Goal: Go to known website: Go to known website

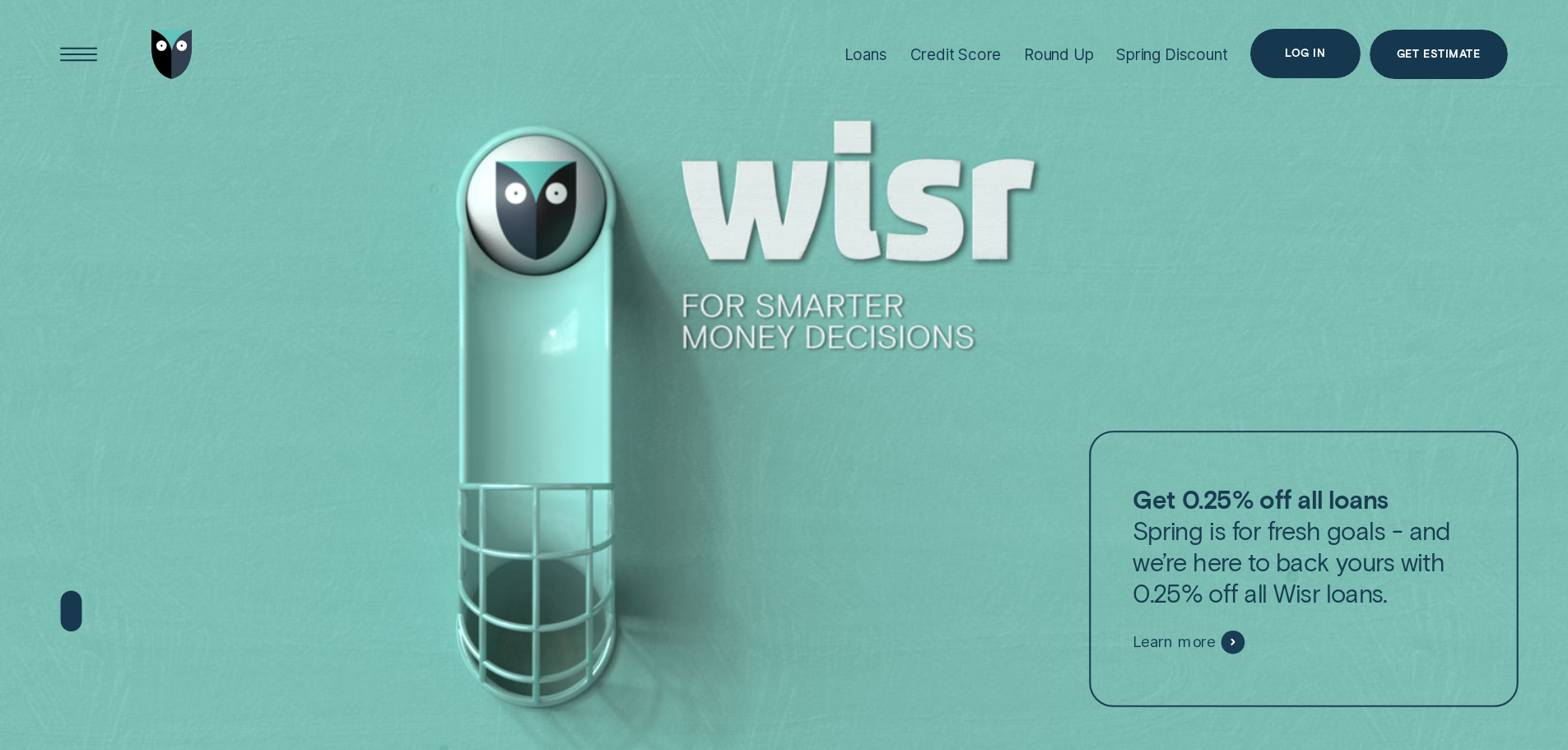
click at [1295, 49] on div "Log in" at bounding box center [1305, 53] width 41 height 10
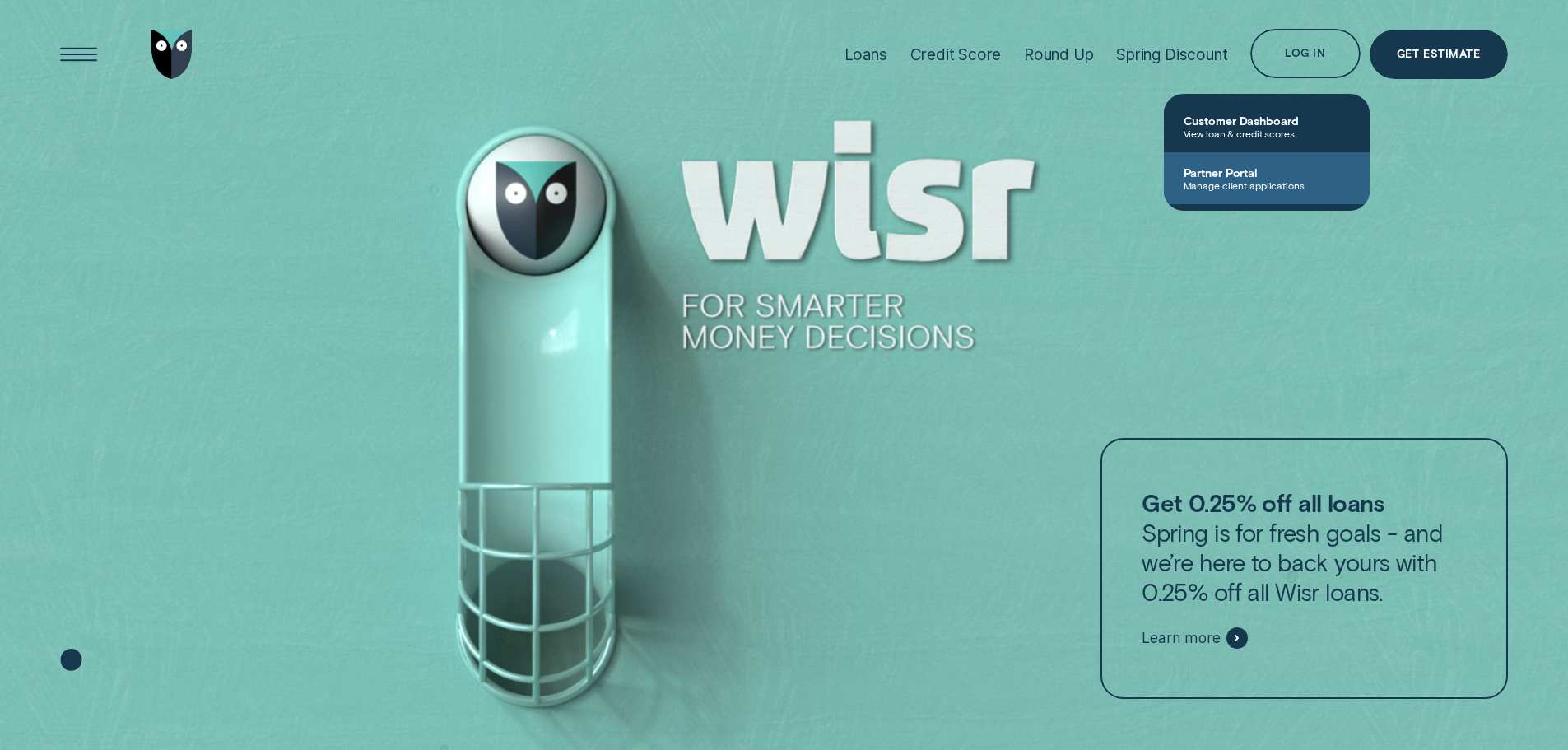
click at [1261, 171] on span "Partner Portal" at bounding box center [1266, 172] width 166 height 14
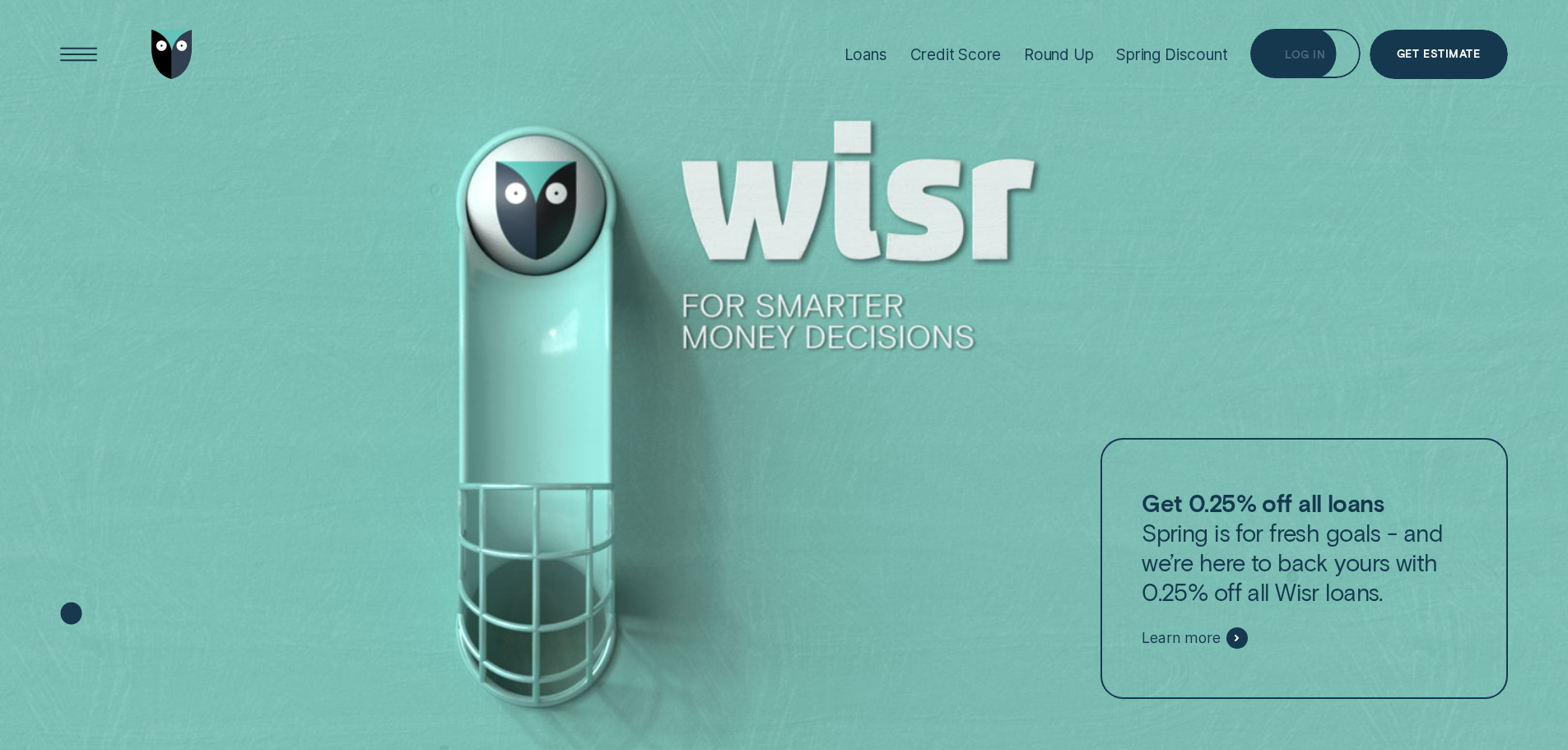
click at [1277, 67] on div "Log in" at bounding box center [1305, 54] width 109 height 49
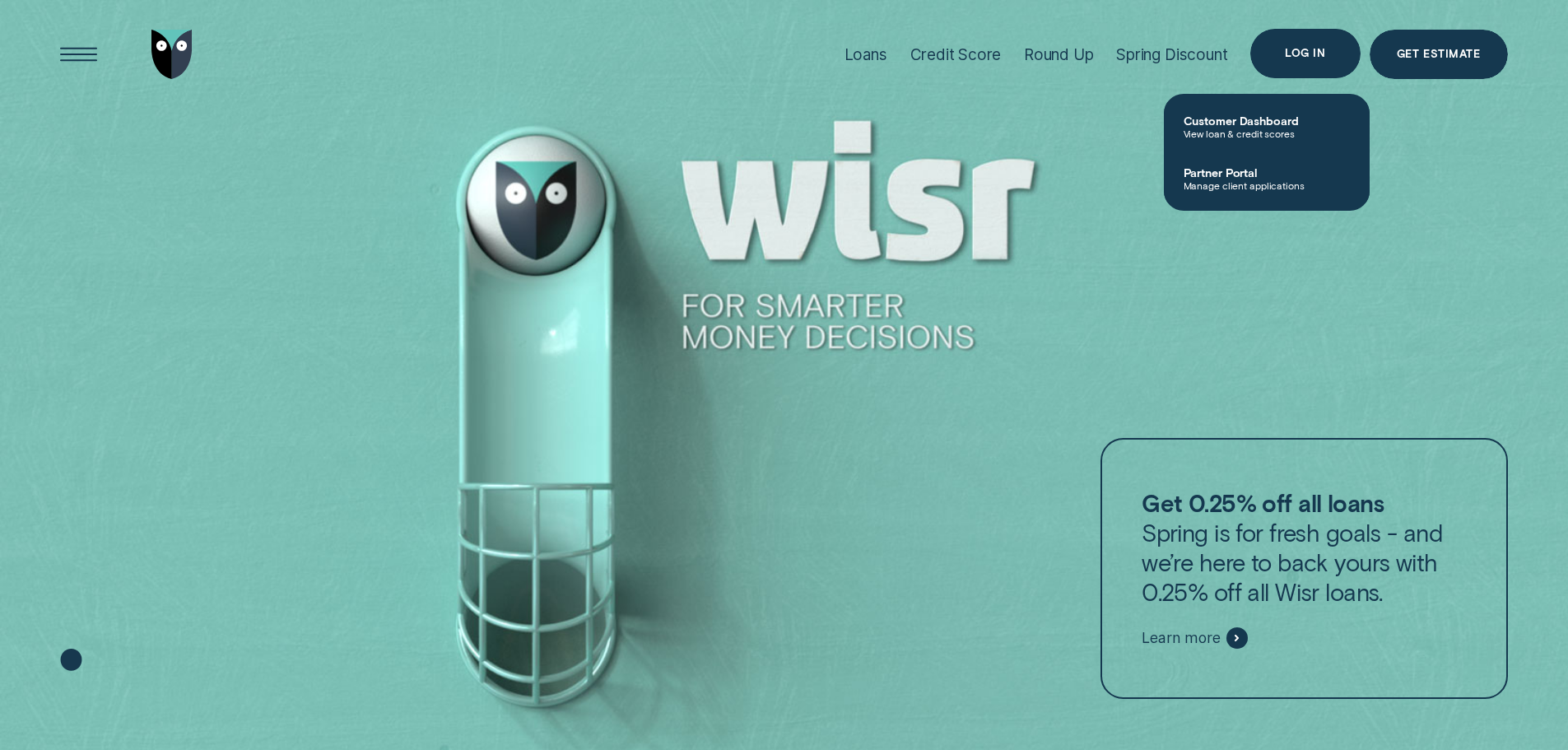
drag, startPoint x: 1277, startPoint y: 67, endPoint x: 1153, endPoint y: 183, distance: 169.8
click at [1092, 237] on div at bounding box center [784, 375] width 1568 height 751
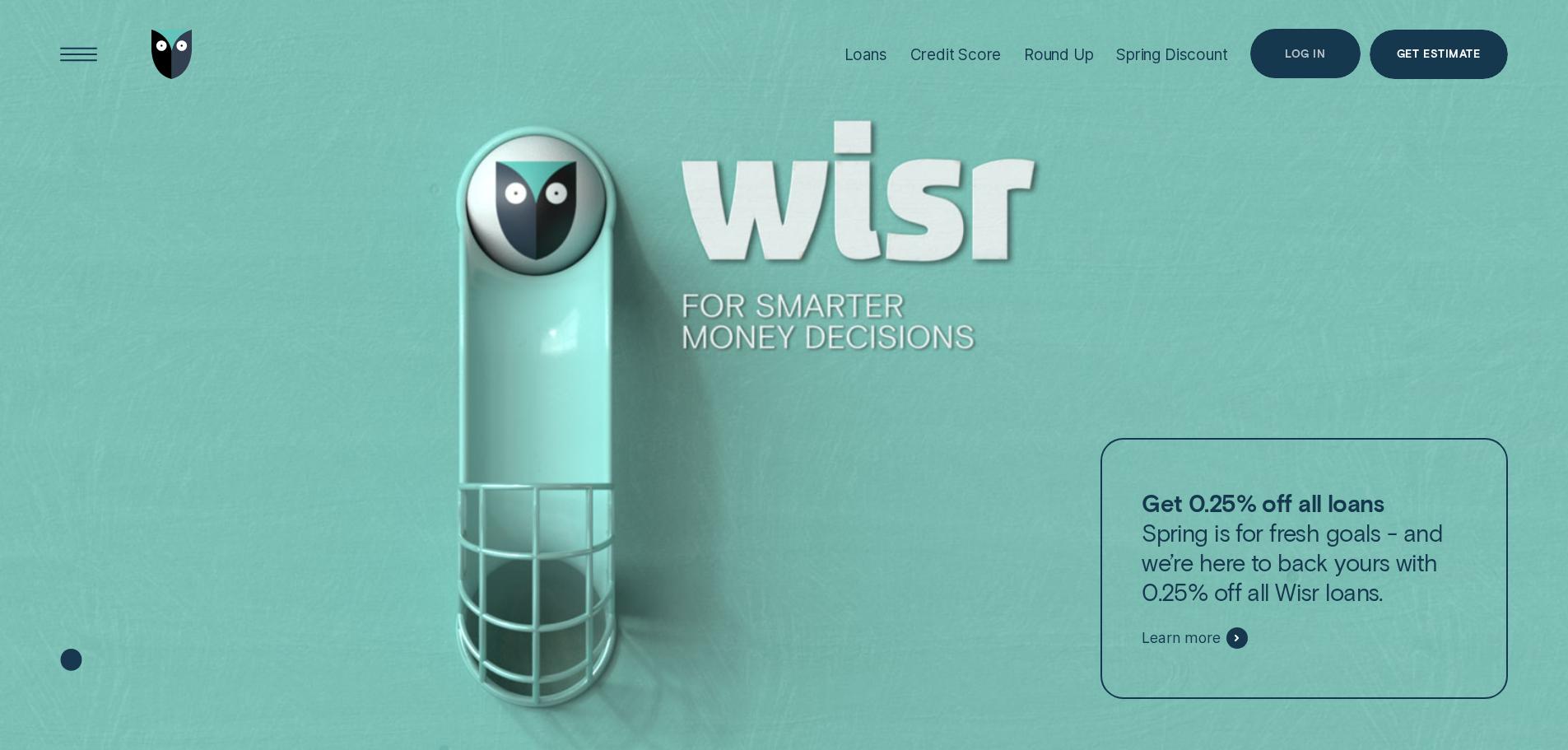
drag, startPoint x: 1289, startPoint y: 49, endPoint x: 1277, endPoint y: 79, distance: 32.3
click at [1289, 50] on div "Log in" at bounding box center [1305, 54] width 41 height 10
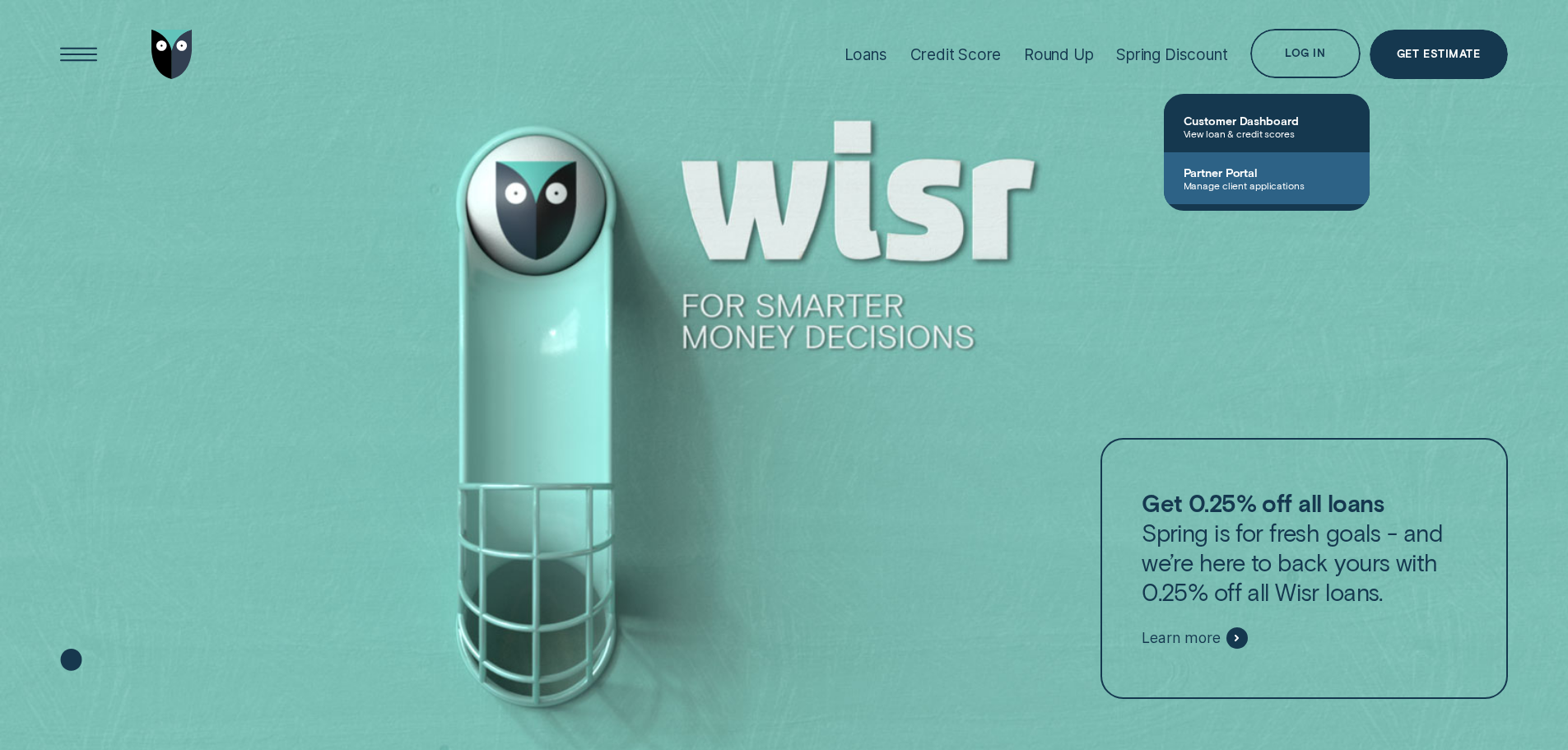
click at [1264, 171] on span "Partner Portal" at bounding box center [1266, 172] width 166 height 14
